Goal: Complete application form

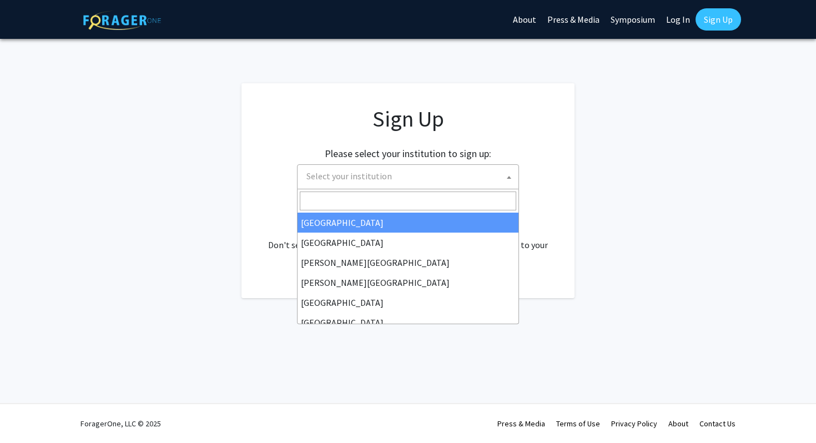
click at [372, 175] on span "Select your institution" at bounding box center [348, 175] width 85 height 11
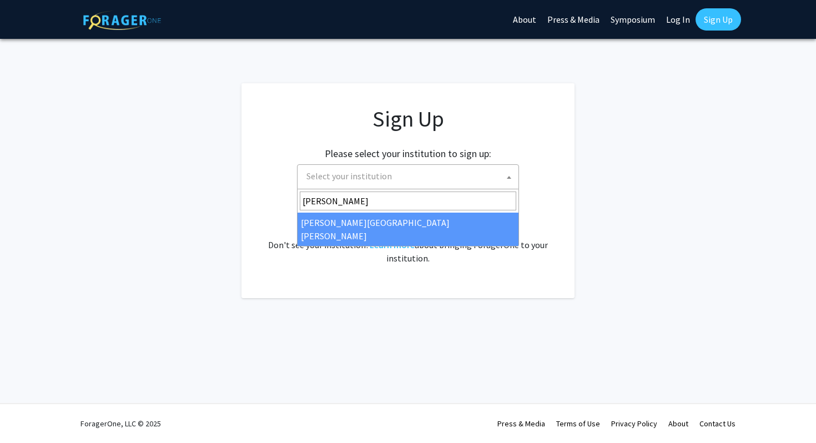
type input "[PERSON_NAME]"
select select "1"
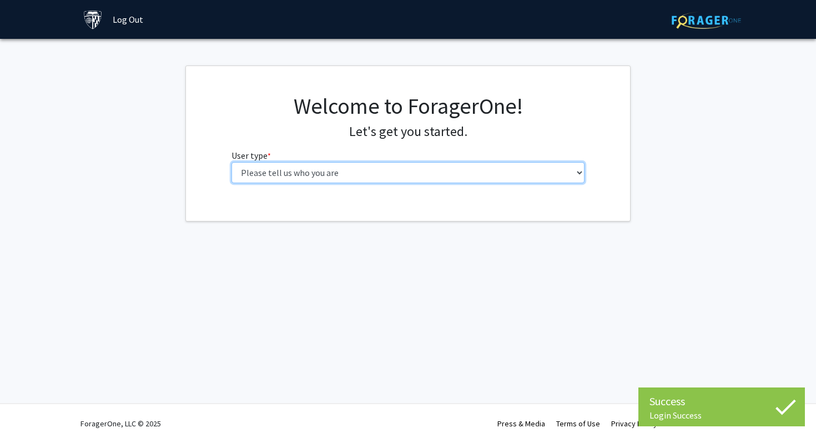
click at [415, 177] on select "Please tell us who you are Undergraduate Student Master's Student Doctoral Cand…" at bounding box center [409, 172] width 354 height 21
select select "2: masters"
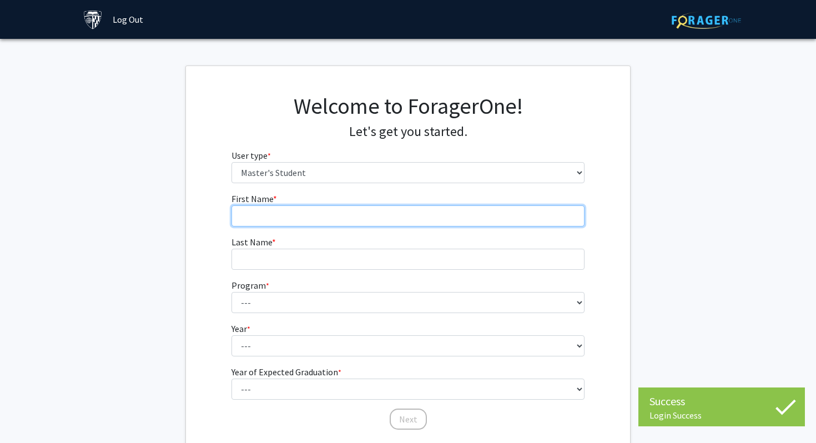
click at [379, 214] on input "First Name * required" at bounding box center [409, 215] width 354 height 21
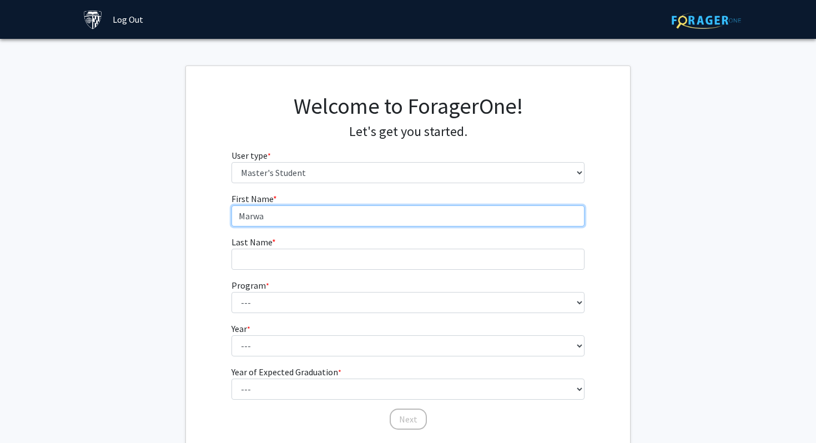
type input "Marwa"
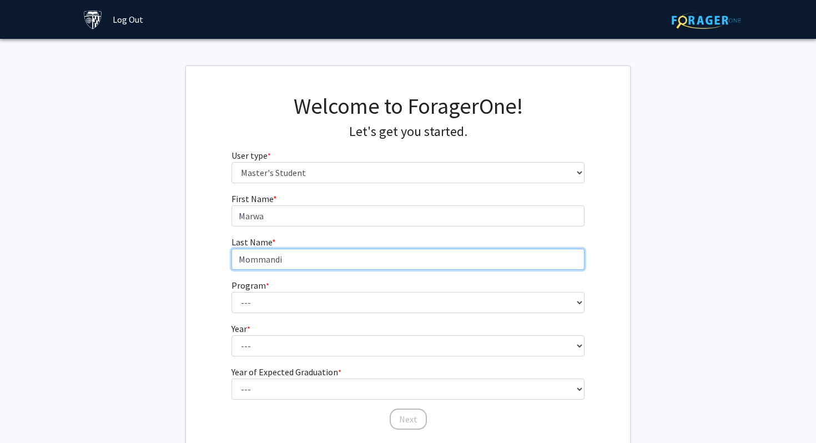
type input "Mommandi"
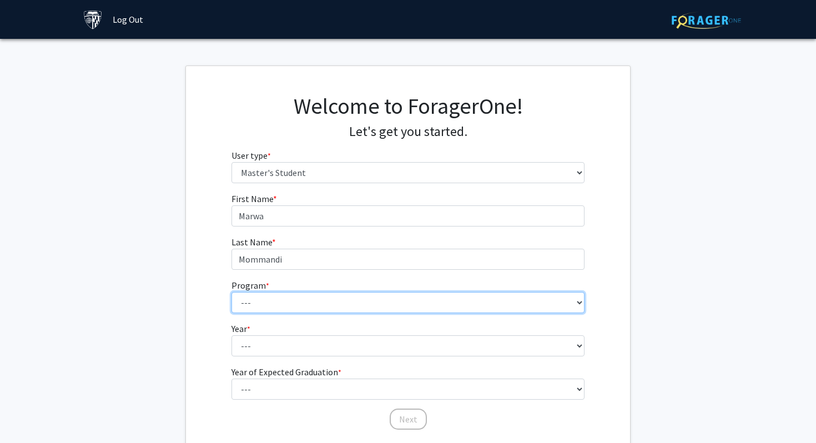
click at [299, 303] on select "--- Anatomy Education Applied and Computational Mathematics Applied Biomedical …" at bounding box center [409, 302] width 354 height 21
select select "83: 69"
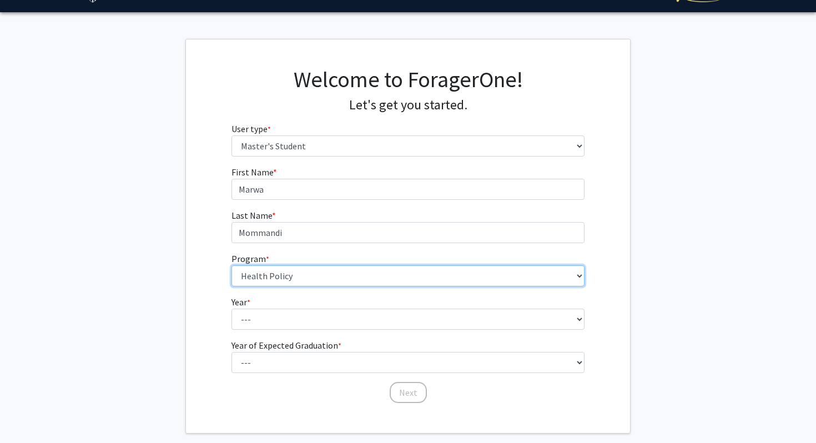
scroll to position [51, 0]
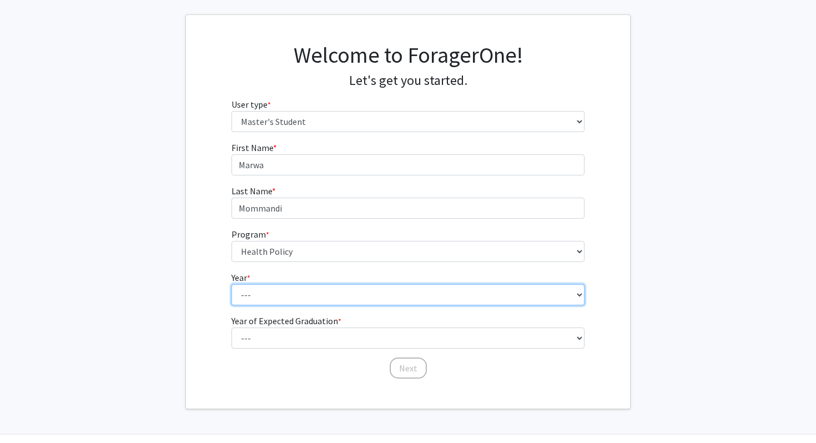
click at [314, 287] on select "--- First Year Second Year" at bounding box center [409, 294] width 354 height 21
select select "1: first_year"
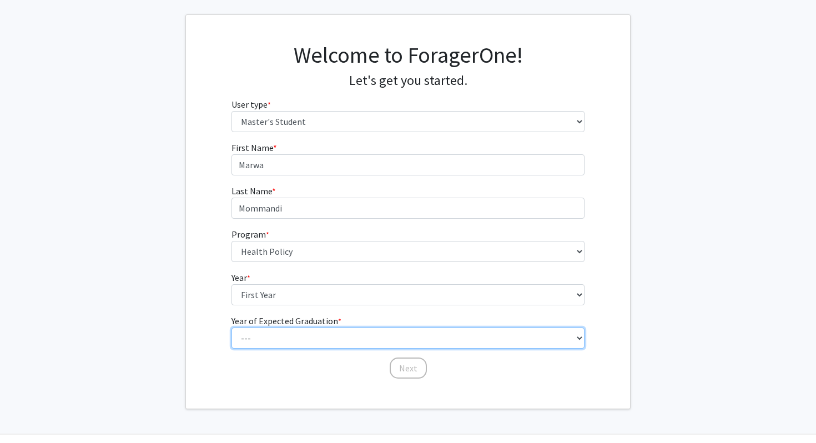
click at [309, 337] on select "--- 2025 2026 2027 2028 2029 2030 2031 2032 2033 2034" at bounding box center [409, 338] width 354 height 21
select select "3: 2027"
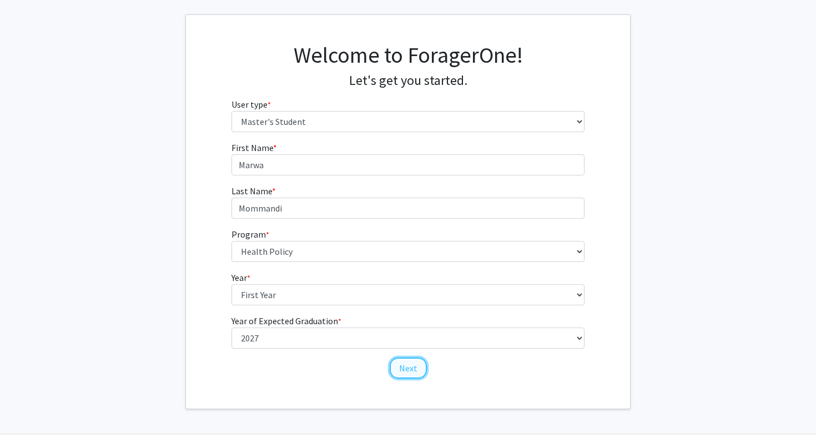
click at [413, 369] on button "Next" at bounding box center [408, 368] width 37 height 21
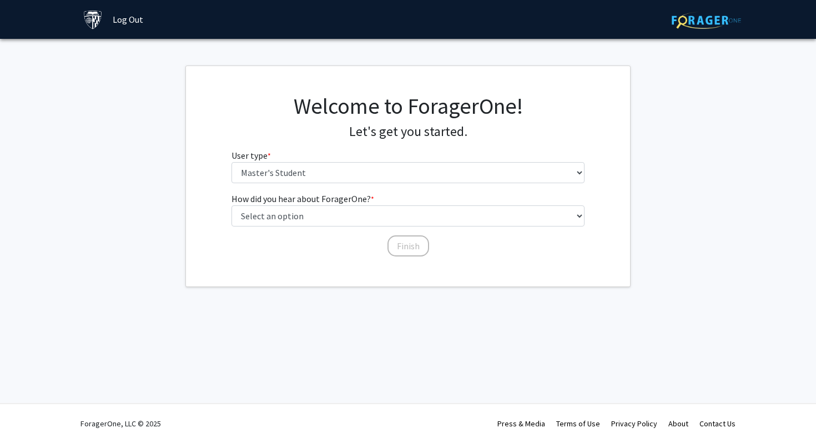
scroll to position [0, 0]
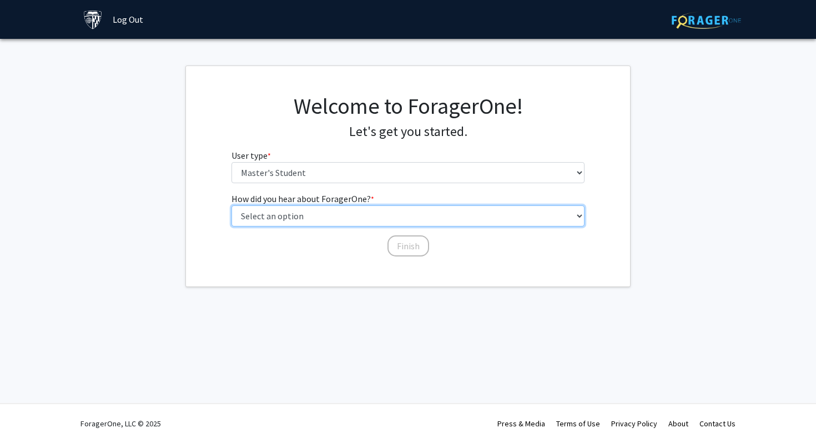
click at [328, 214] on select "Select an option Peer/student recommendation Faculty/staff recommendation Unive…" at bounding box center [409, 215] width 354 height 21
select select "3: university_website"
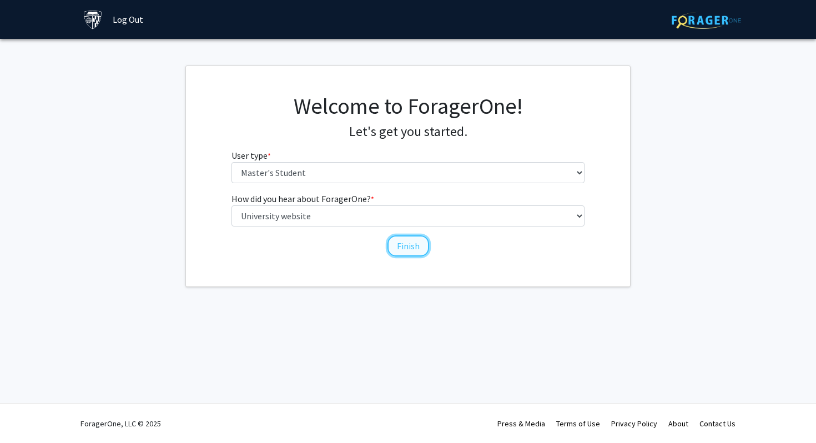
click at [411, 246] on button "Finish" at bounding box center [409, 245] width 42 height 21
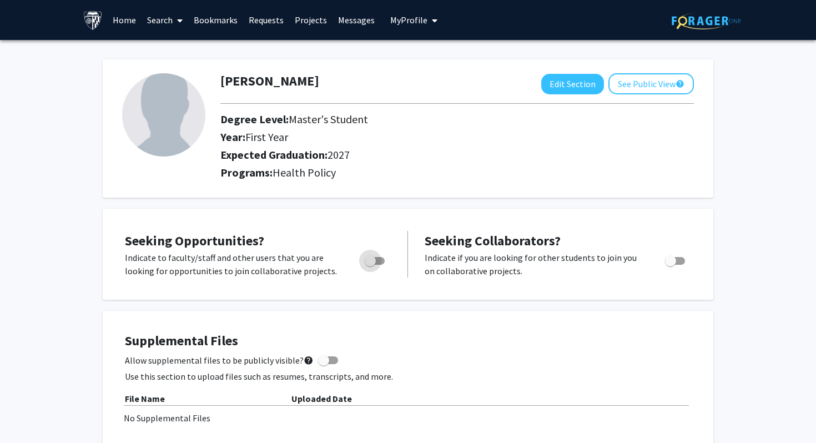
click at [375, 263] on span "Toggle" at bounding box center [370, 260] width 11 height 11
click at [370, 265] on input "Are you actively seeking opportunities?" at bounding box center [370, 265] width 1 height 1
checkbox input "true"
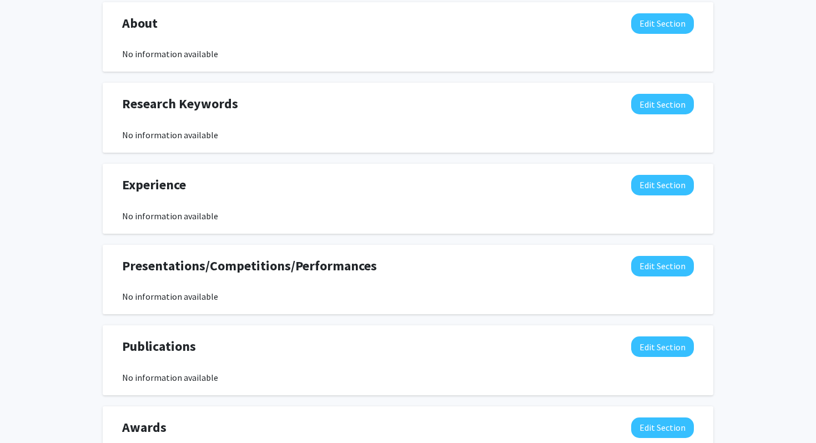
scroll to position [598, 0]
